Goal: Task Accomplishment & Management: Manage account settings

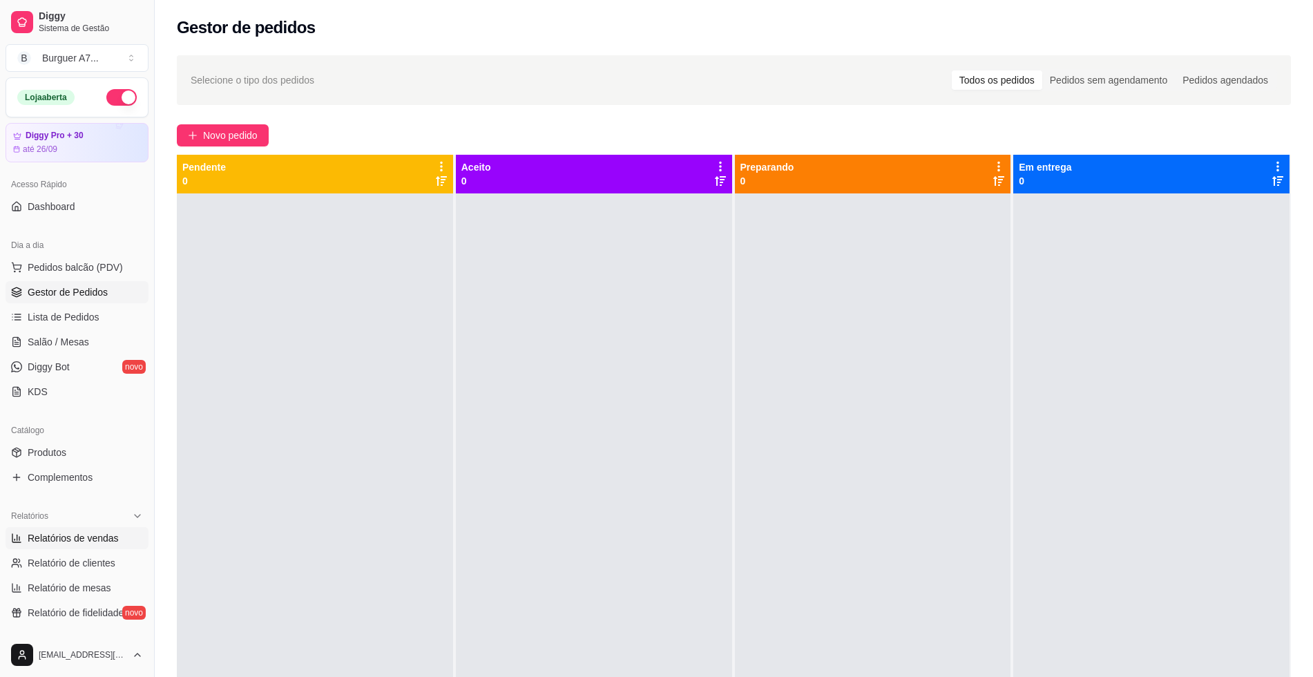
click at [91, 542] on span "Relatórios de vendas" at bounding box center [73, 538] width 91 height 14
select select "ALL"
select select "0"
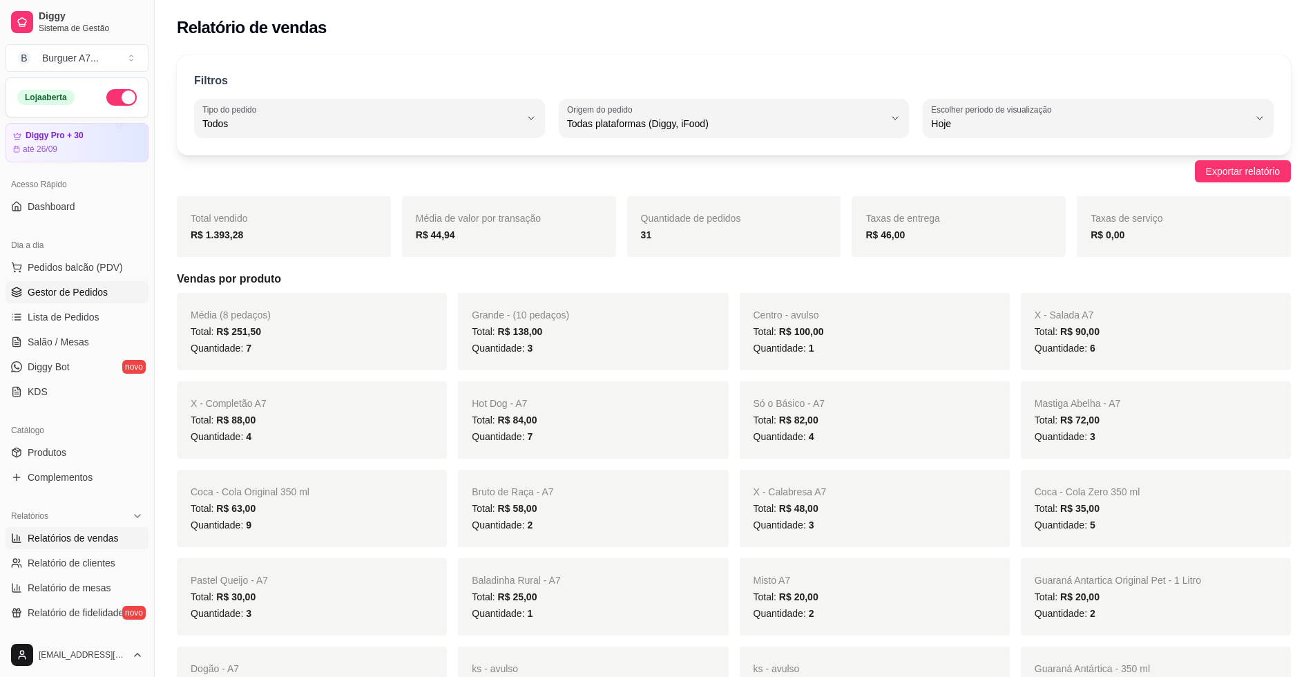
click at [80, 298] on span "Gestor de Pedidos" at bounding box center [68, 292] width 80 height 14
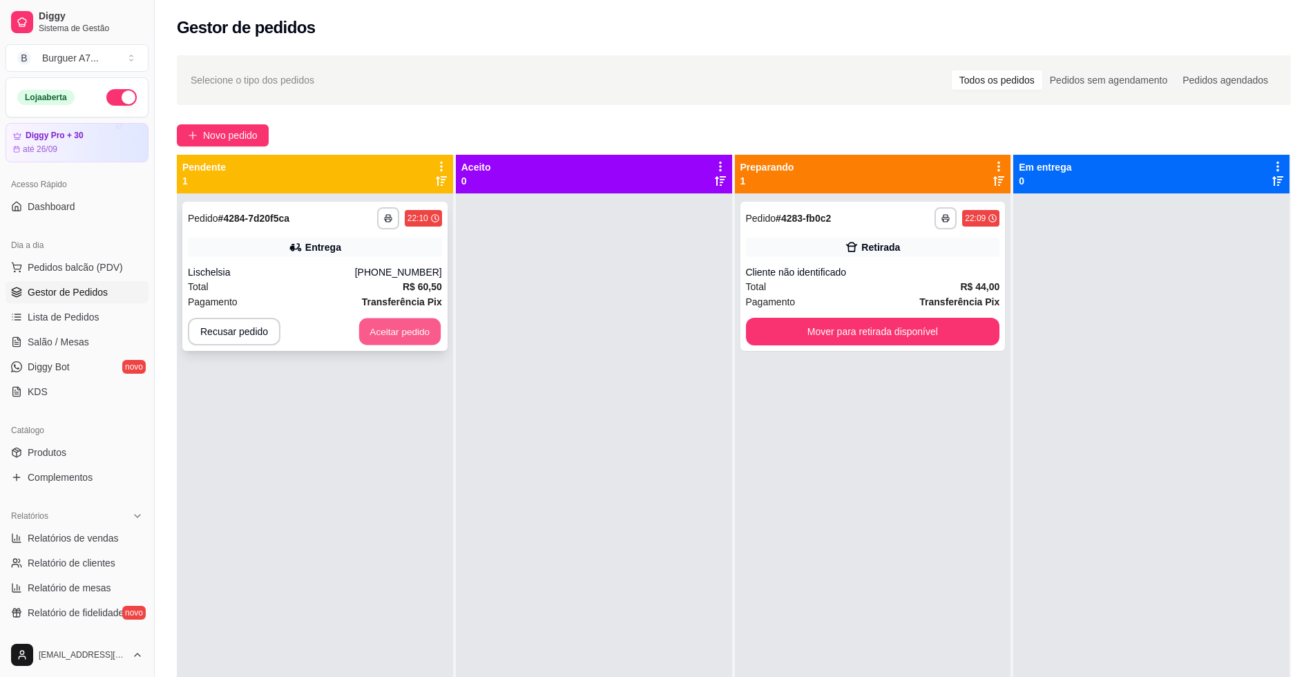
click at [410, 325] on button "Aceitar pedido" at bounding box center [399, 331] width 81 height 27
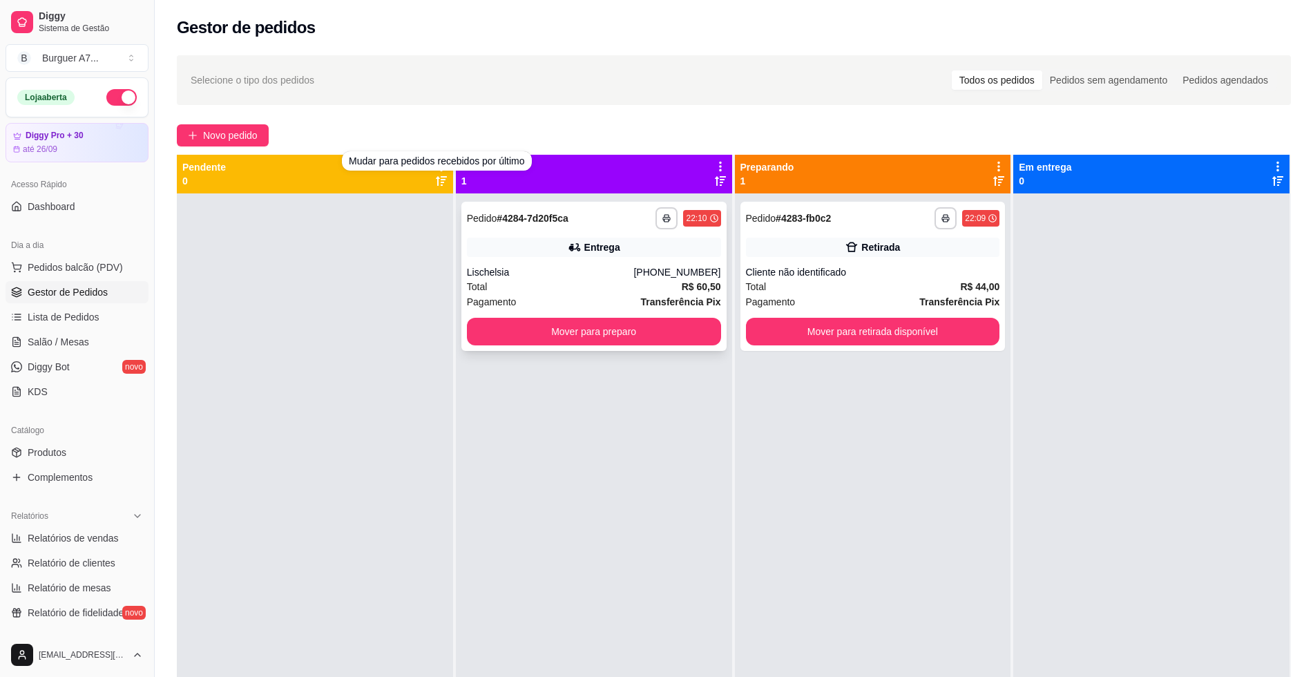
click at [667, 269] on div "[PHONE_NUMBER]" at bounding box center [676, 272] width 87 height 14
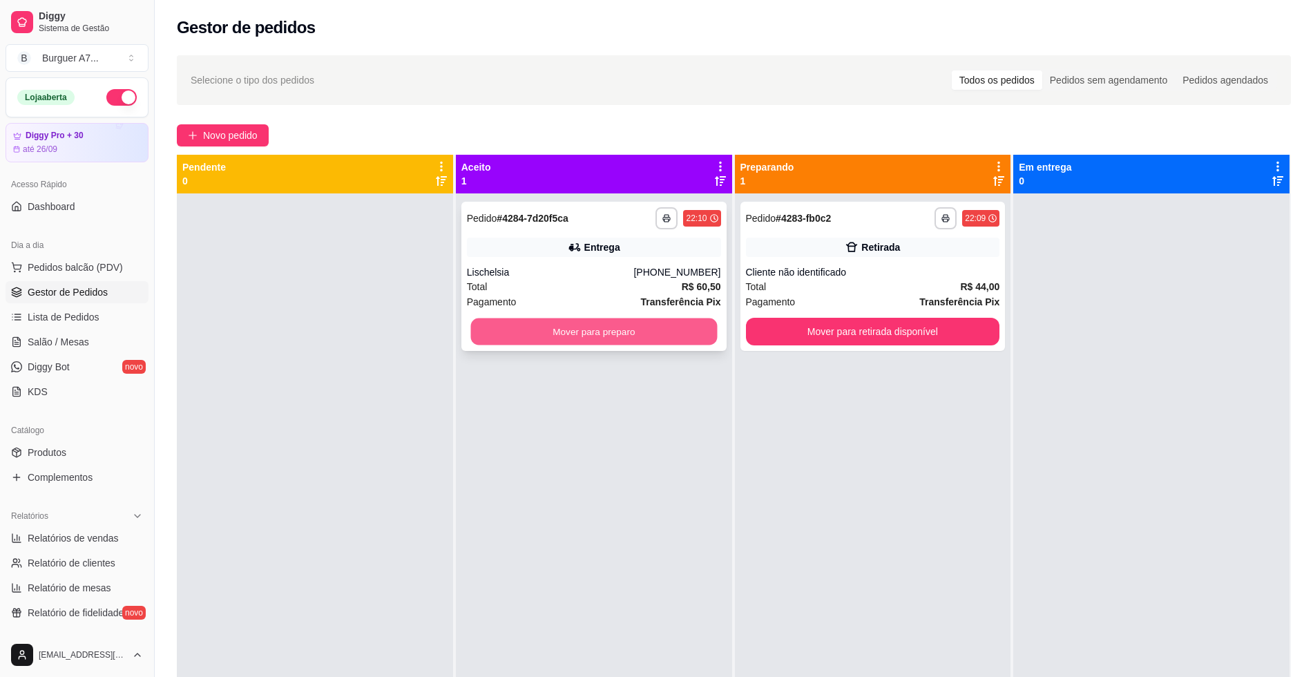
click at [664, 326] on button "Mover para preparo" at bounding box center [593, 331] width 247 height 27
